Goal: Transaction & Acquisition: Purchase product/service

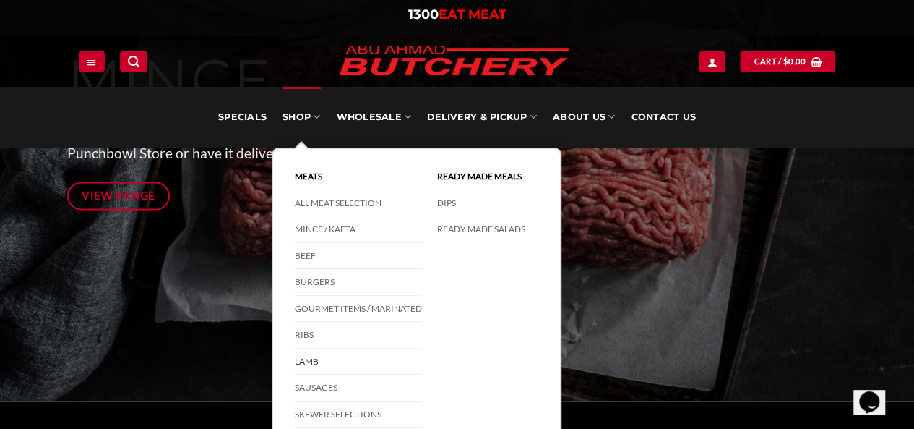
scroll to position [312, 0]
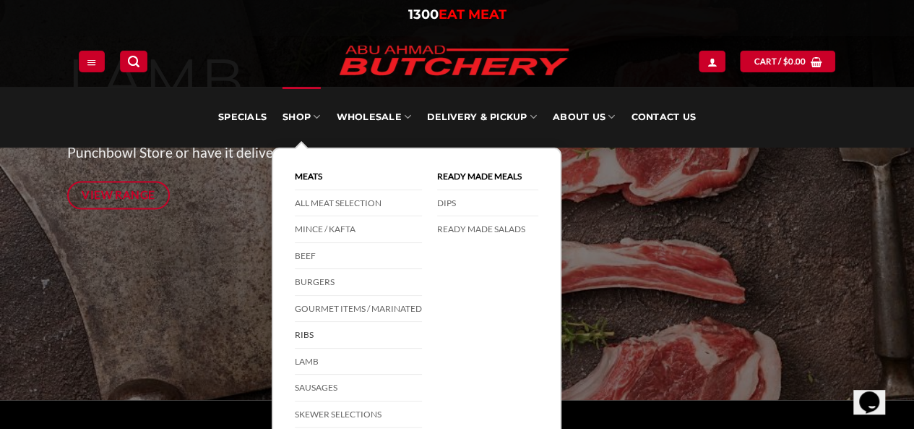
click at [314, 327] on link "Ribs" at bounding box center [358, 335] width 127 height 27
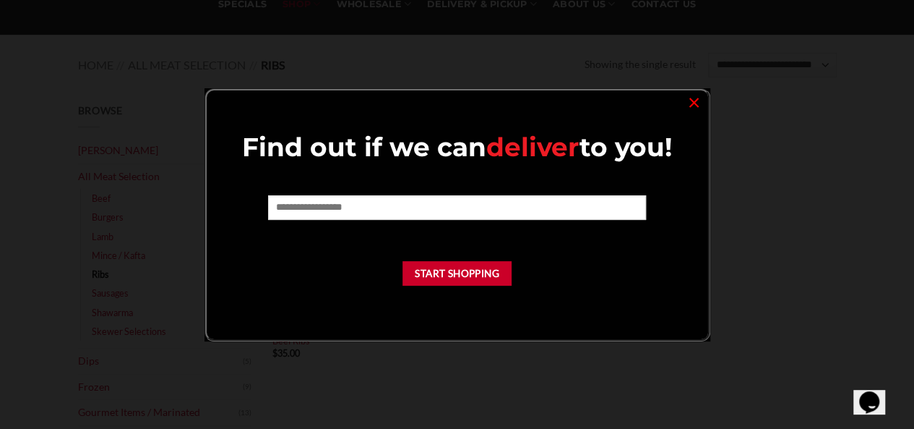
scroll to position [136, 0]
click at [689, 100] on link "×" at bounding box center [694, 102] width 21 height 20
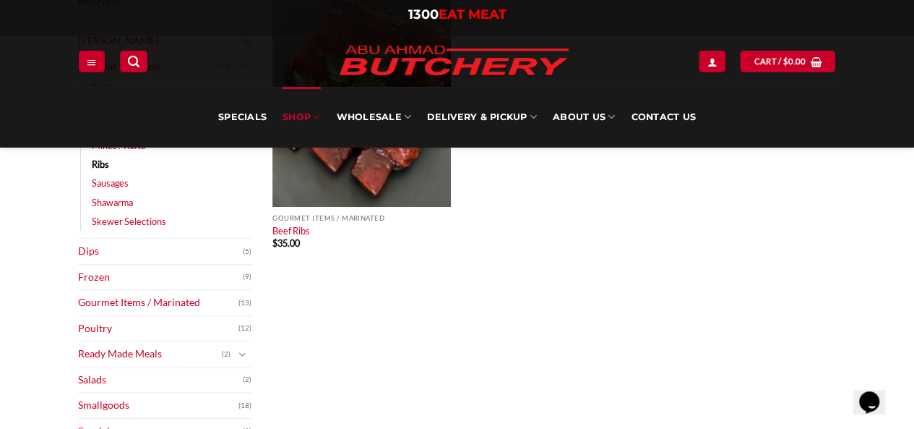
scroll to position [245, 0]
click at [120, 325] on link "Poultry" at bounding box center [158, 327] width 160 height 25
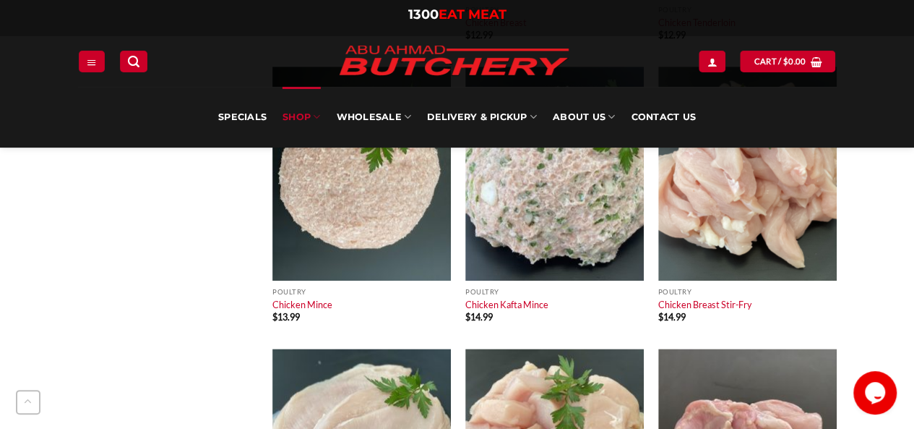
scroll to position [733, 0]
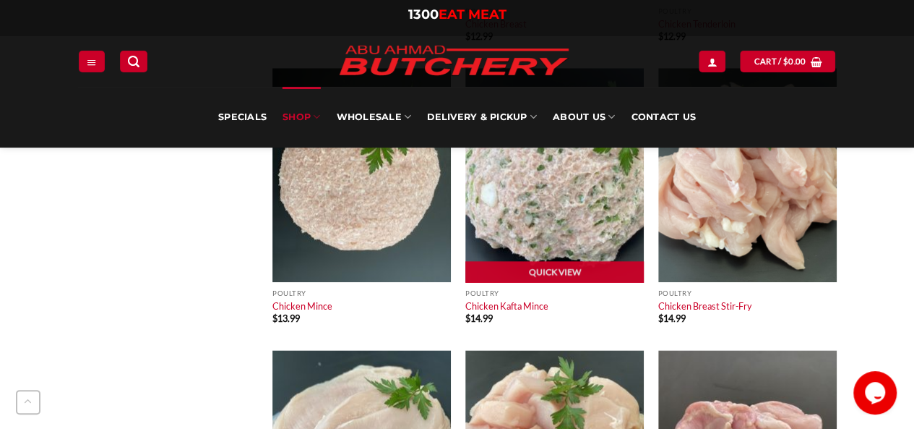
click at [579, 218] on img at bounding box center [554, 175] width 179 height 214
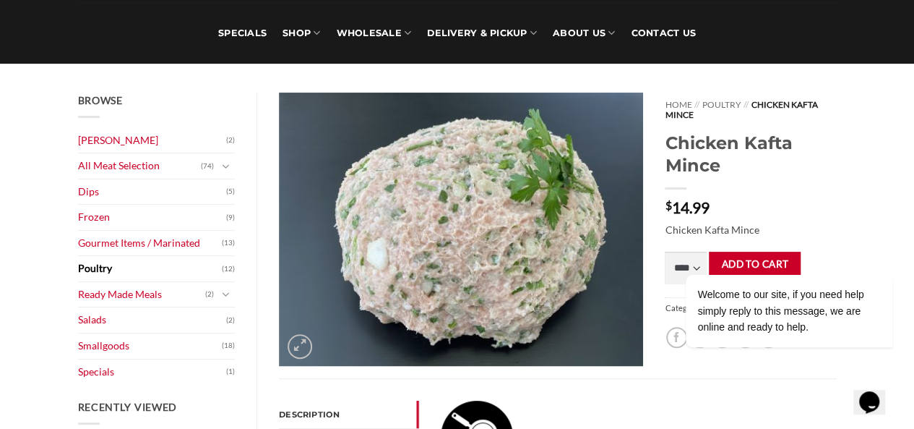
scroll to position [105, 0]
